Goal: Use online tool/utility: Utilize a website feature to perform a specific function

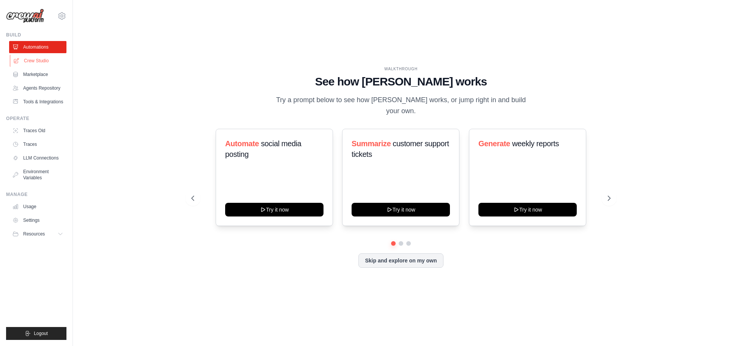
click at [40, 60] on link "Crew Studio" at bounding box center [38, 61] width 57 height 12
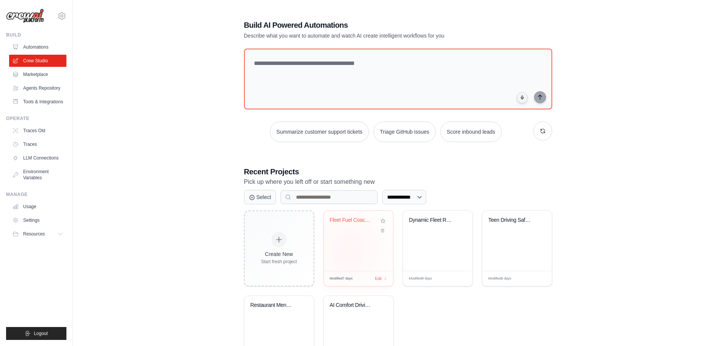
click at [347, 248] on div "Fleet Fuel Coach - Complete Analysi..." at bounding box center [358, 241] width 69 height 60
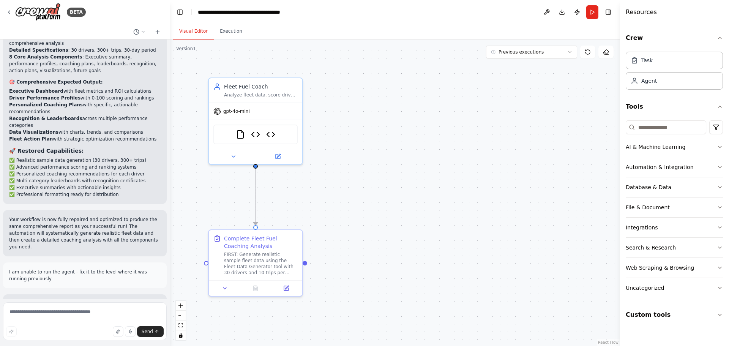
scroll to position [5221, 0]
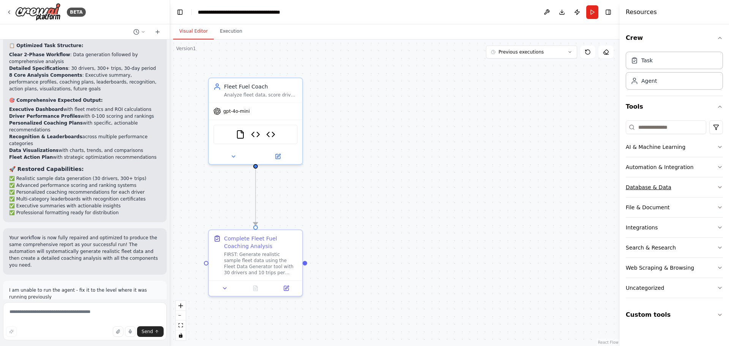
click at [718, 184] on icon "button" at bounding box center [719, 187] width 6 height 6
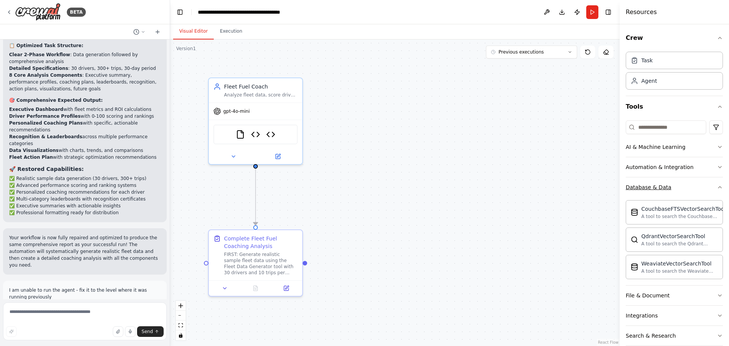
click at [718, 184] on div "Crew Task Agent Tools AI & Machine Learning Automation & Integration Database &…" at bounding box center [673, 184] width 109 height 321
click at [716, 185] on icon "button" at bounding box center [719, 187] width 6 height 6
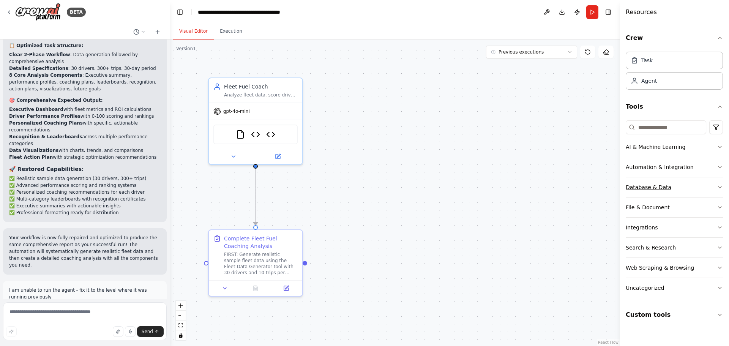
click at [719, 187] on icon "button" at bounding box center [719, 187] width 3 height 2
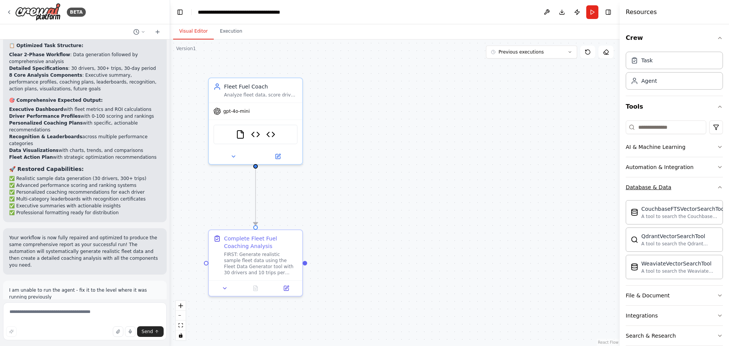
click at [719, 187] on div "Crew Task Agent Tools AI & Machine Learning Automation & Integration Database &…" at bounding box center [673, 184] width 109 height 321
click at [716, 188] on icon "button" at bounding box center [719, 187] width 6 height 6
